Goal: Transaction & Acquisition: Purchase product/service

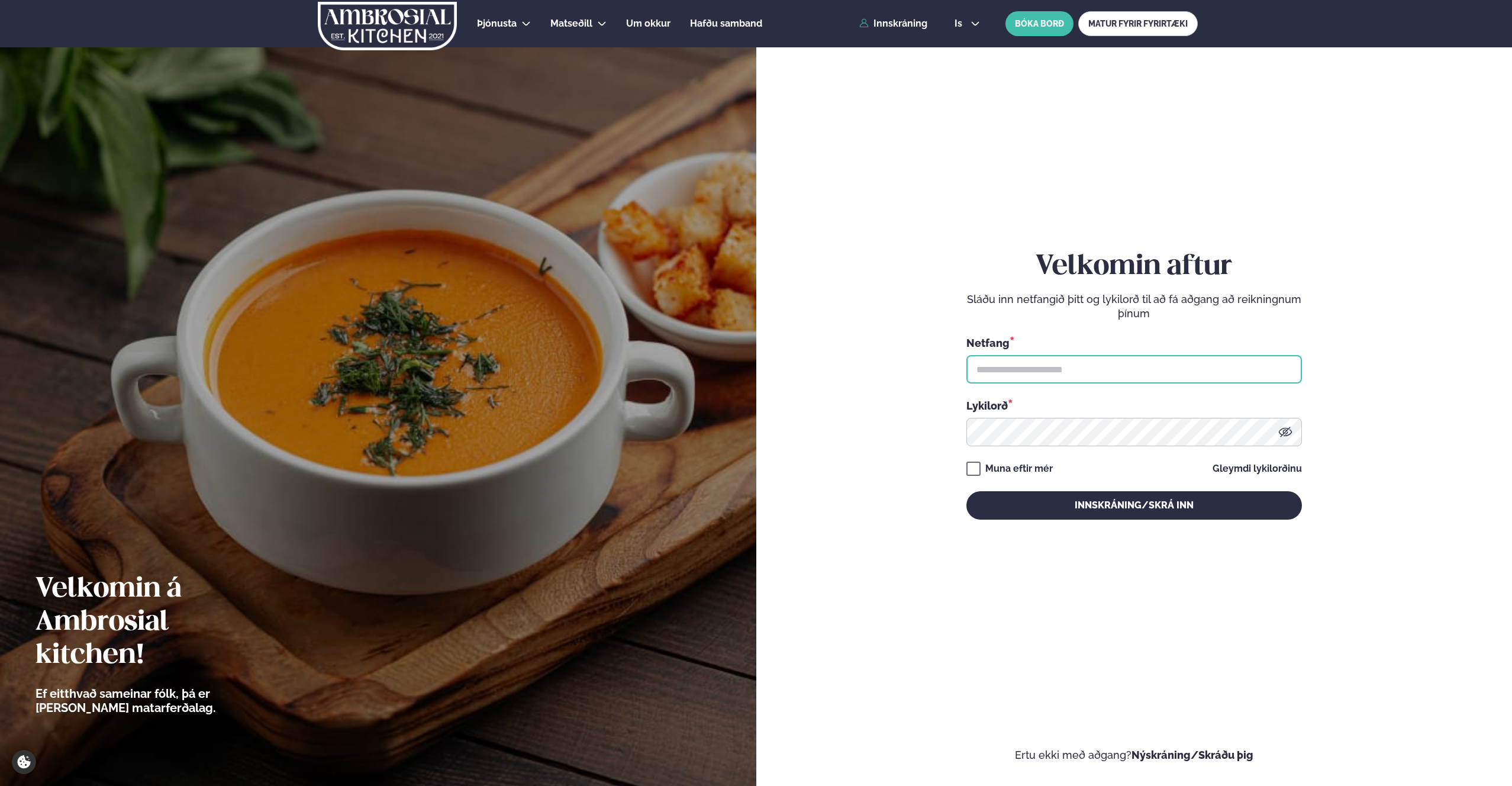
click at [1030, 371] on input "text" at bounding box center [1134, 369] width 335 height 28
type input "**********"
click at [1022, 468] on div "Muna eftir mér" at bounding box center [1019, 469] width 67 height 14
click at [1047, 507] on button "Innskráning/Skrá inn" at bounding box center [1134, 506] width 335 height 28
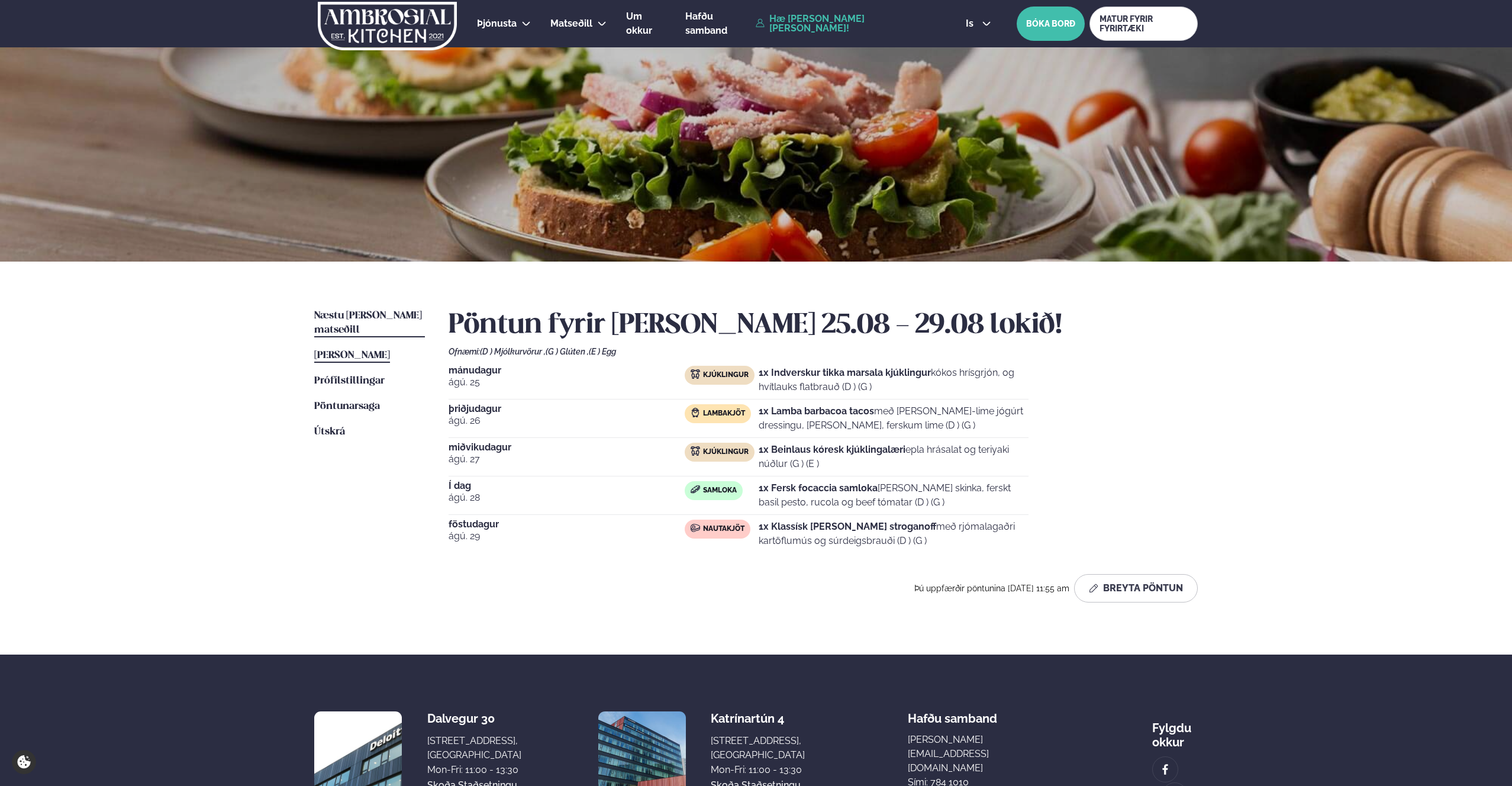
click at [380, 317] on span "Næstu [PERSON_NAME] matseðill" at bounding box center [367, 322] width 107 height 24
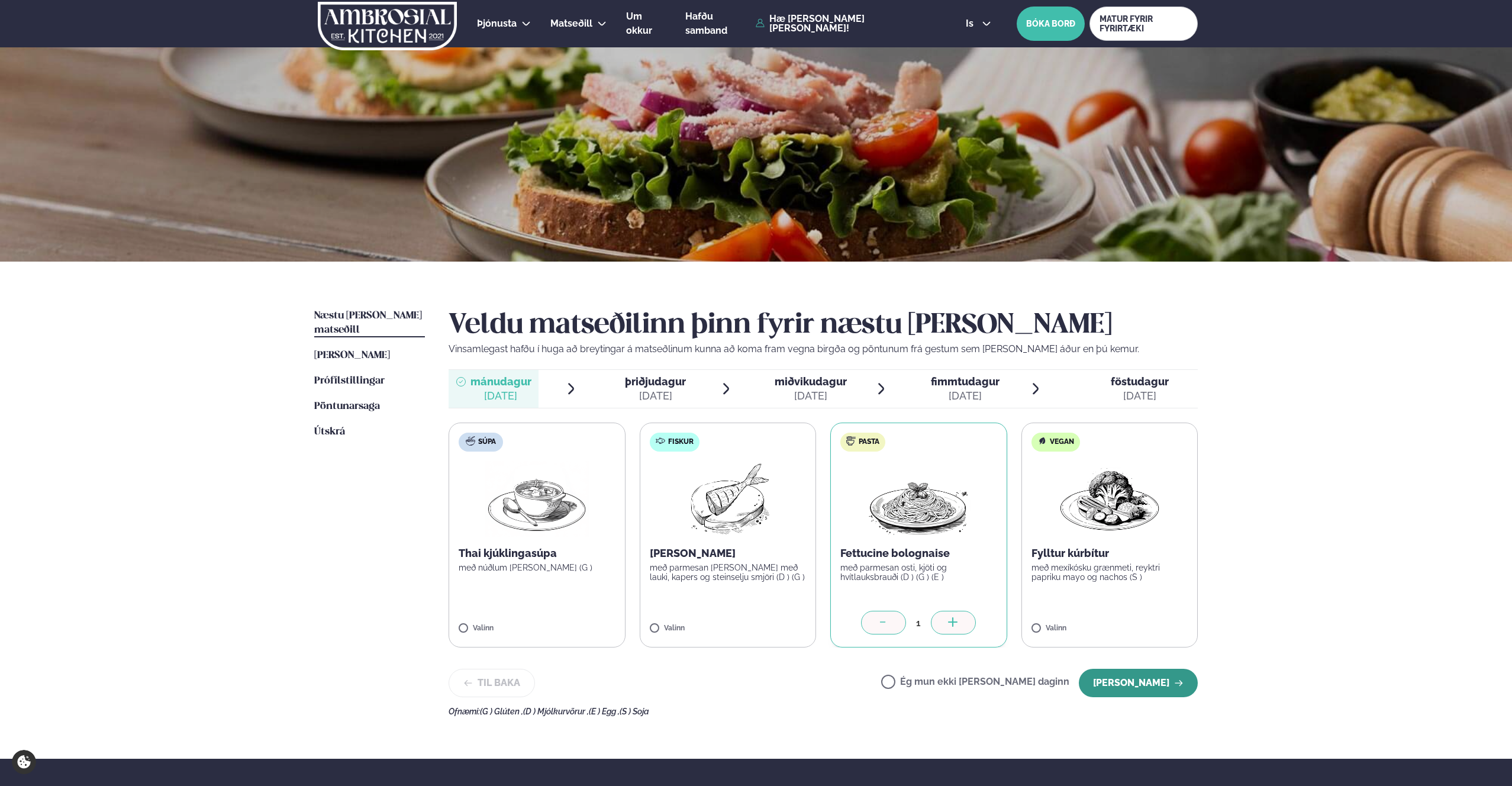
click at [1136, 683] on button "[PERSON_NAME]" at bounding box center [1139, 683] width 119 height 28
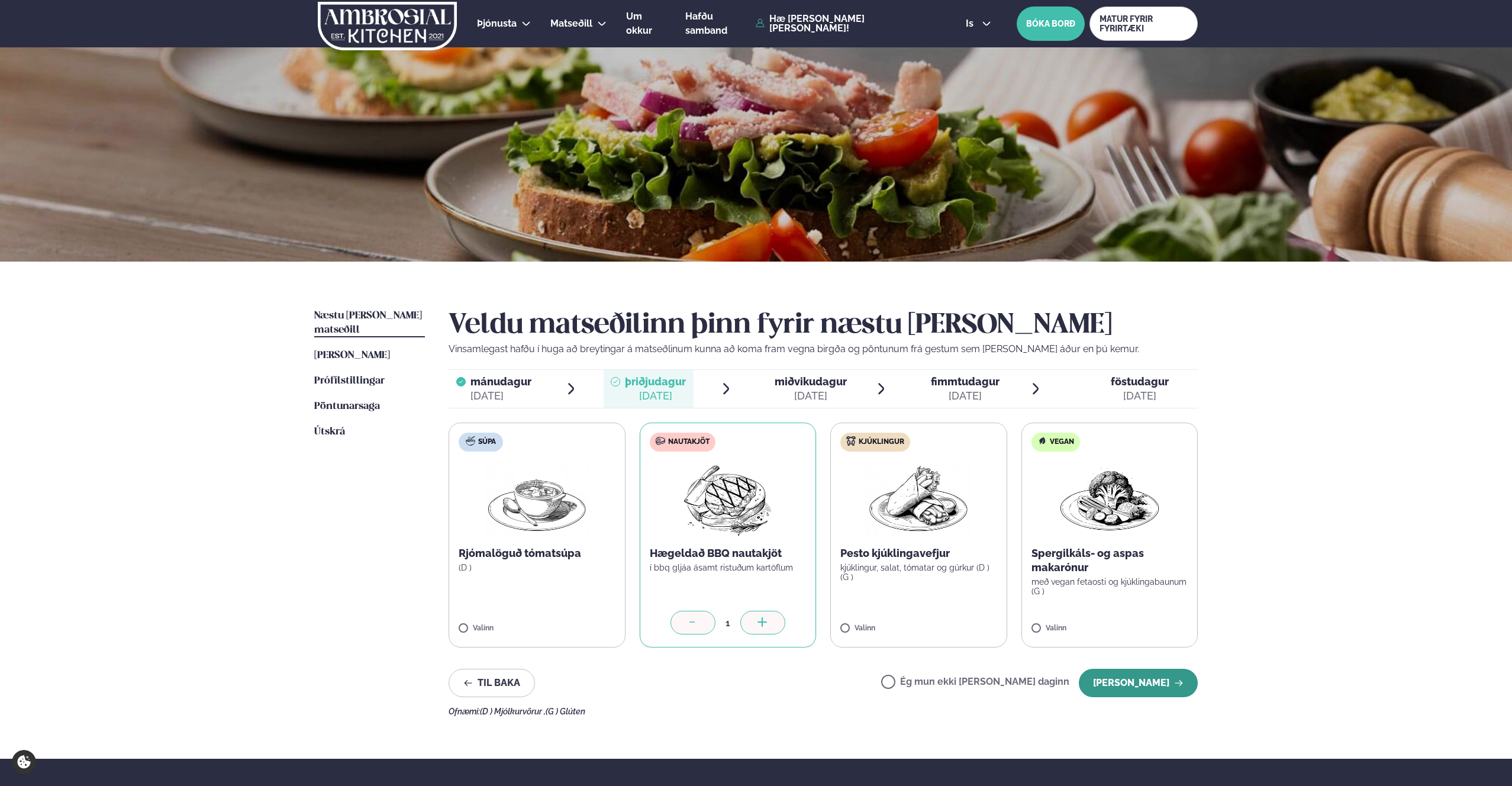
click at [1148, 677] on button "[PERSON_NAME]" at bounding box center [1139, 683] width 119 height 28
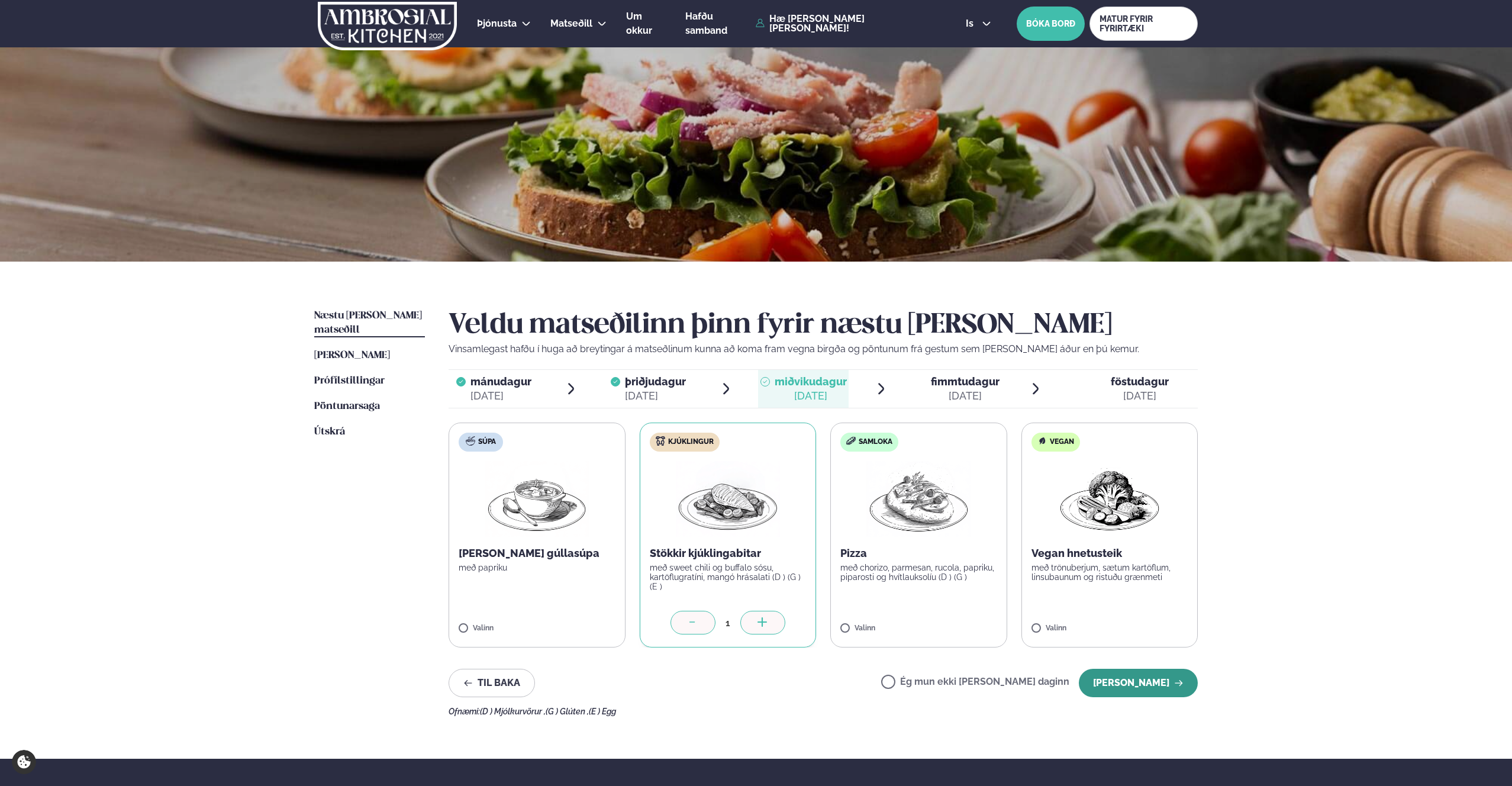
click at [1172, 682] on button "[PERSON_NAME]" at bounding box center [1139, 683] width 119 height 28
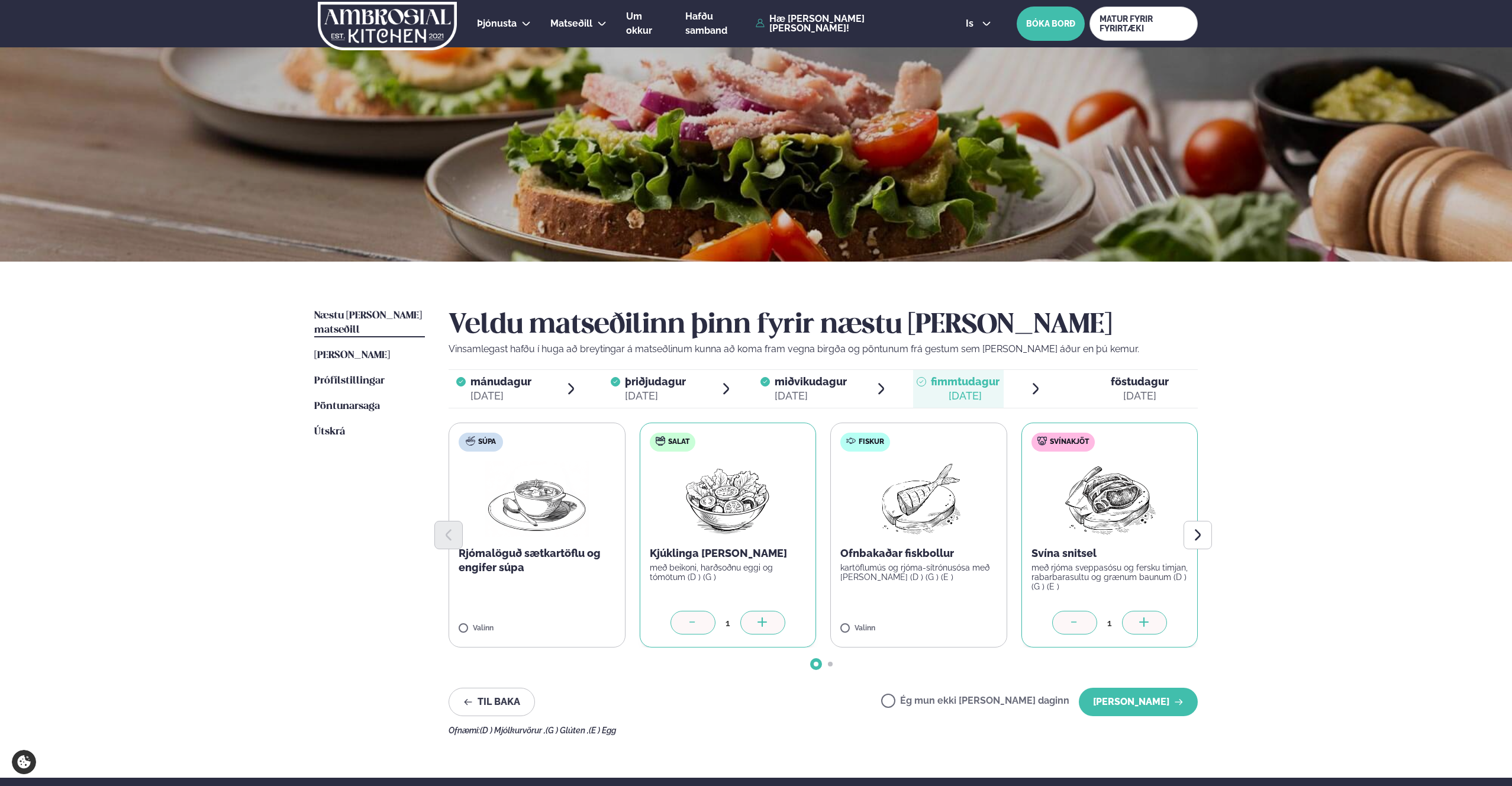
click at [688, 612] on div at bounding box center [693, 623] width 45 height 24
click at [1152, 705] on button "[PERSON_NAME]" at bounding box center [1139, 703] width 119 height 28
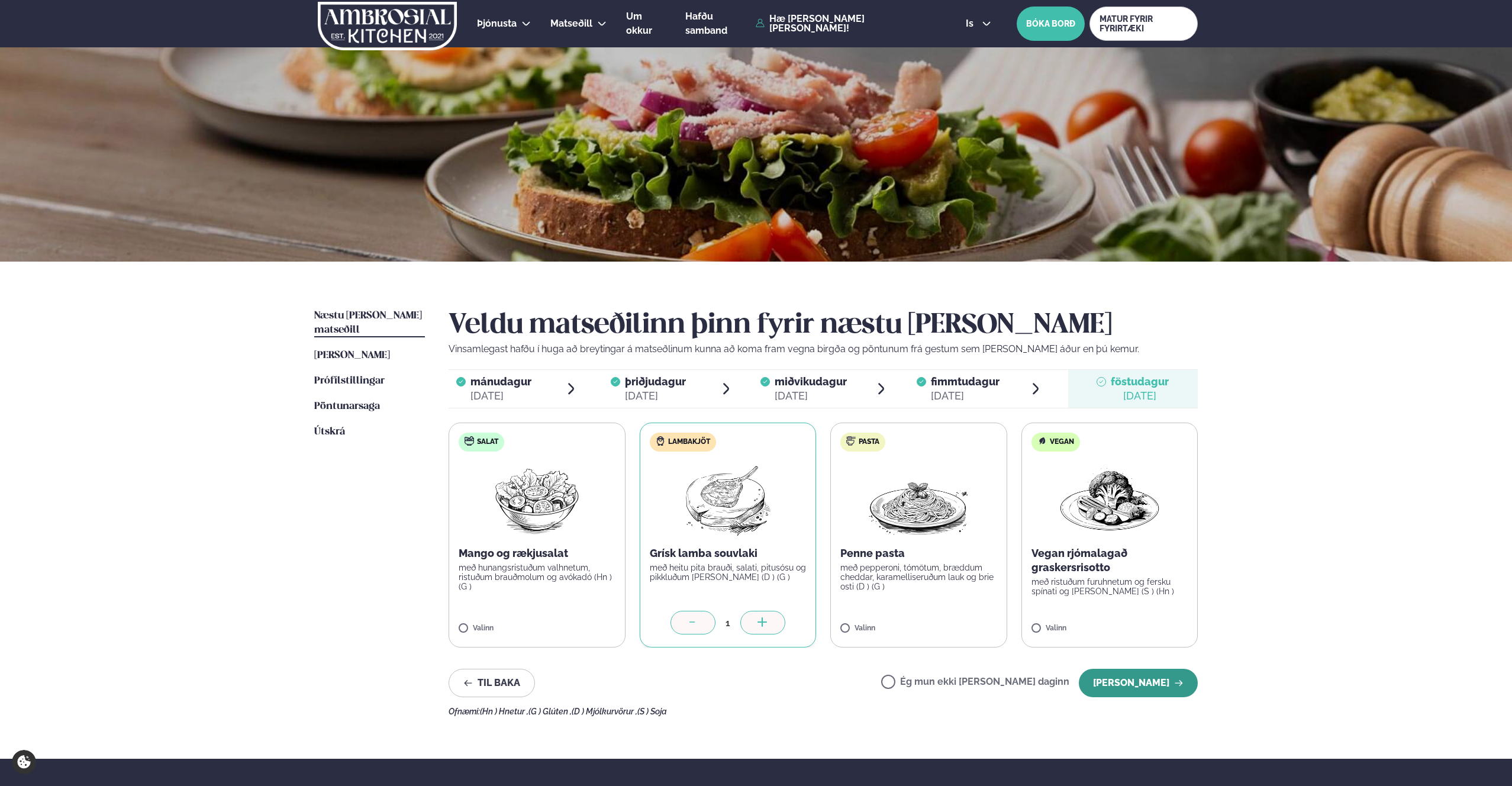
click at [1163, 680] on button "[PERSON_NAME]" at bounding box center [1139, 683] width 119 height 28
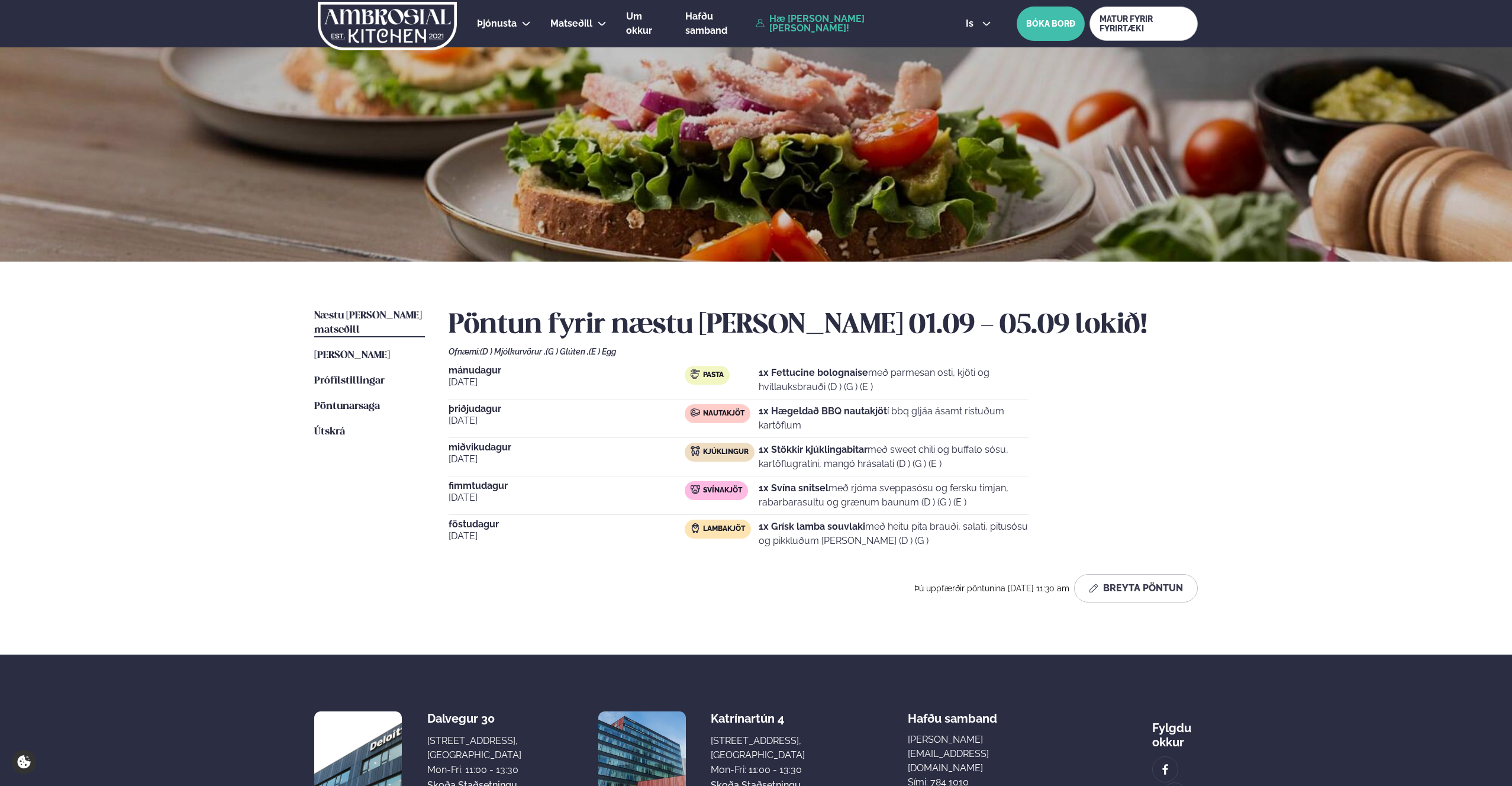
click at [920, 25] on link "Hæ [PERSON_NAME] [PERSON_NAME]!" at bounding box center [847, 23] width 183 height 19
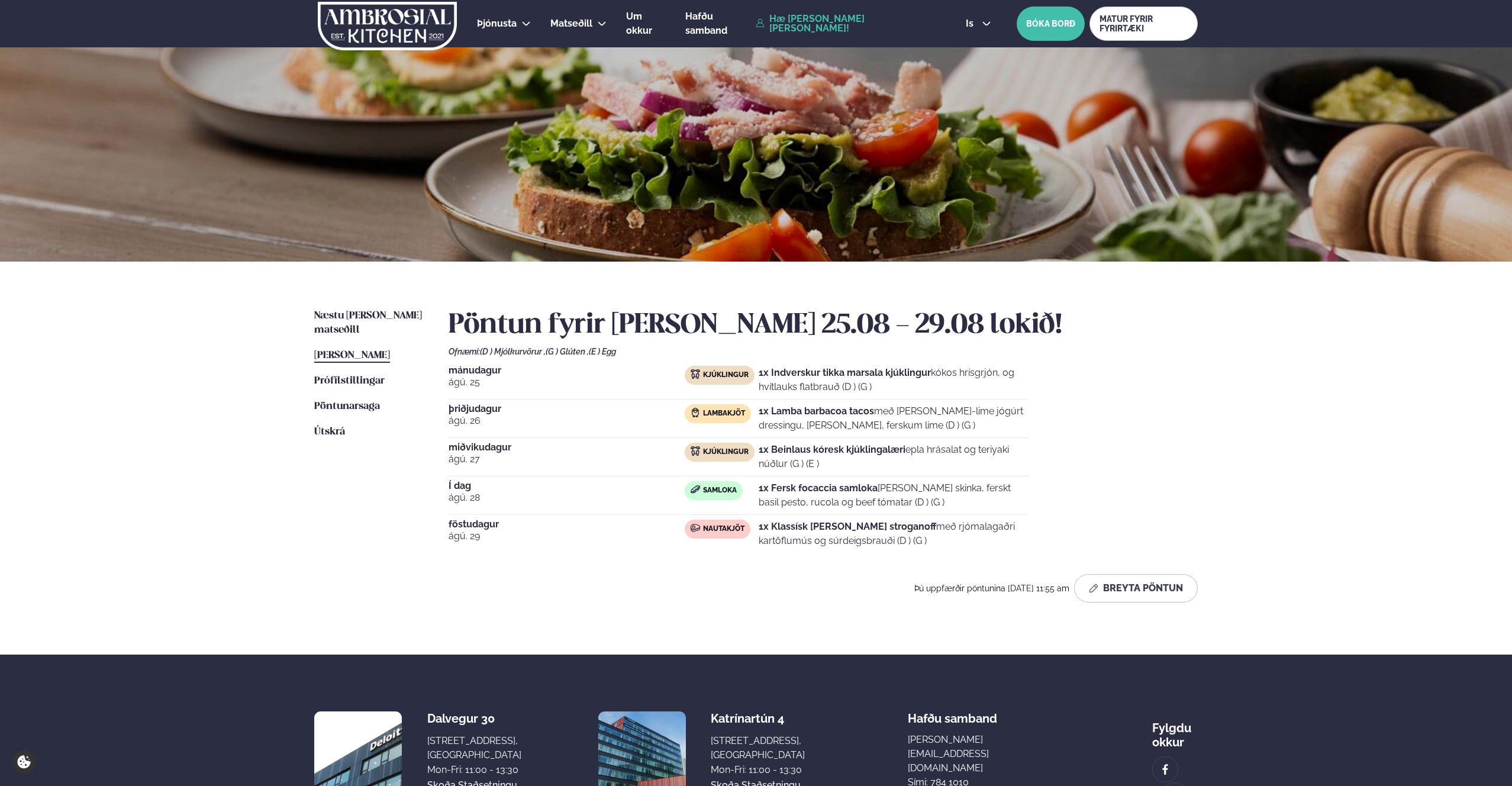
drag, startPoint x: 975, startPoint y: 27, endPoint x: 975, endPoint y: 127, distance: 100.0
click at [975, 126] on div "Þjónusta Hádegismatur fyrir fyrirtæki Fyrirtækja veitingar Einkapartý Matseðill…" at bounding box center [756, 450] width 1512 height 900
click at [860, 27] on link "Hæ [PERSON_NAME] [PERSON_NAME]!" at bounding box center [847, 23] width 183 height 19
